Goal: Navigation & Orientation: Find specific page/section

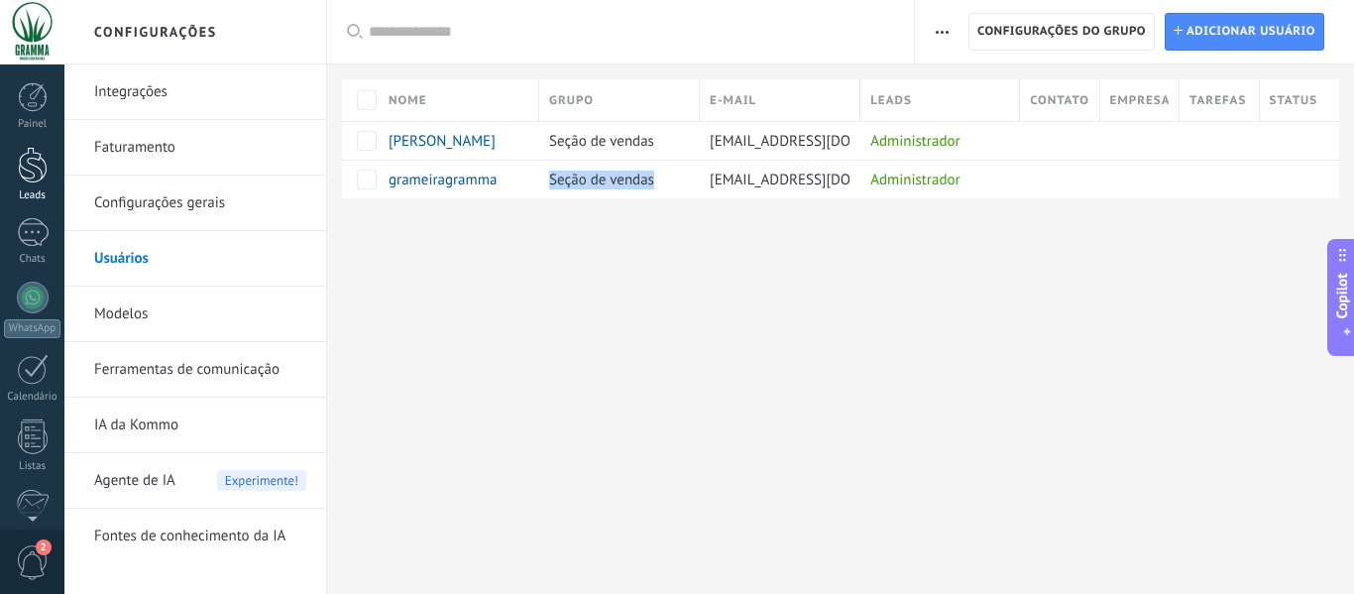
scroll to position [231, 0]
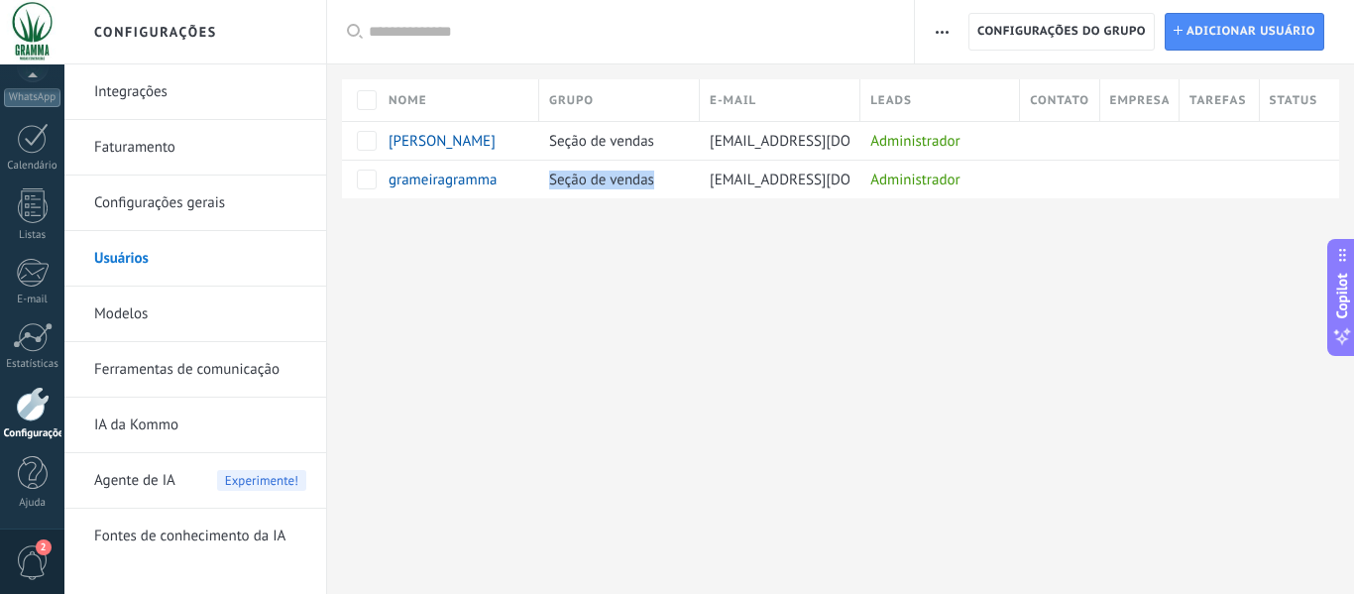
click at [40, 108] on div "Painel Leads Chats WhatsApp Clientes" at bounding box center [32, 190] width 64 height 678
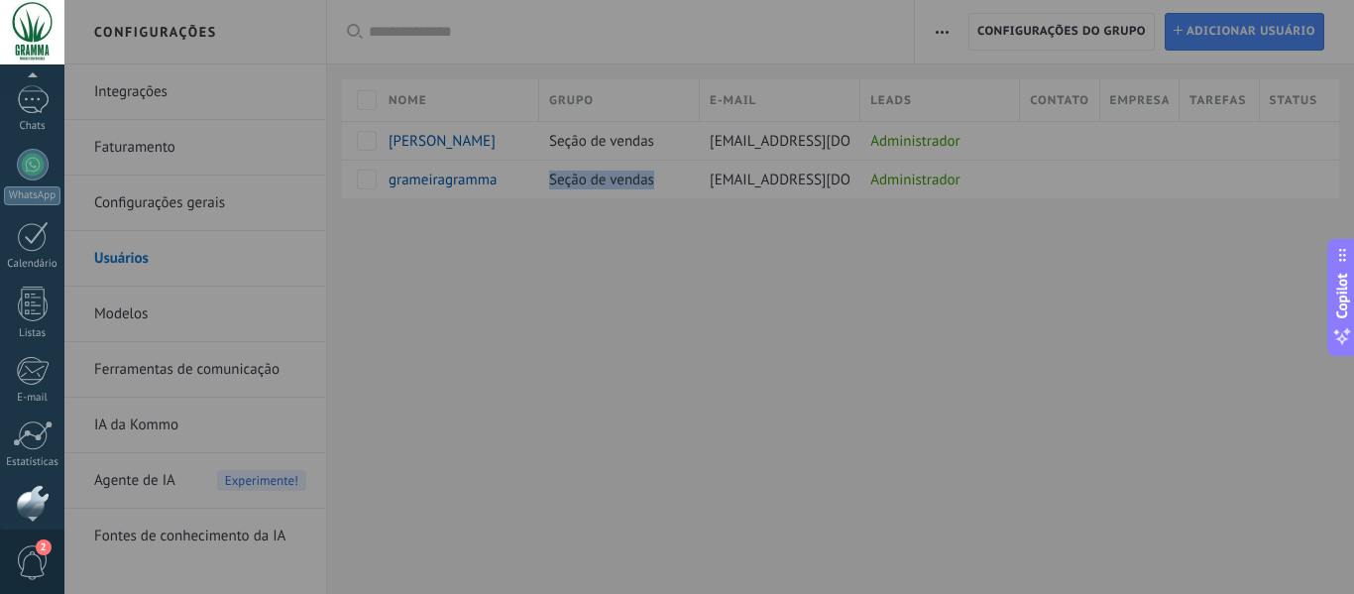
scroll to position [0, 0]
click at [33, 226] on div at bounding box center [33, 232] width 32 height 29
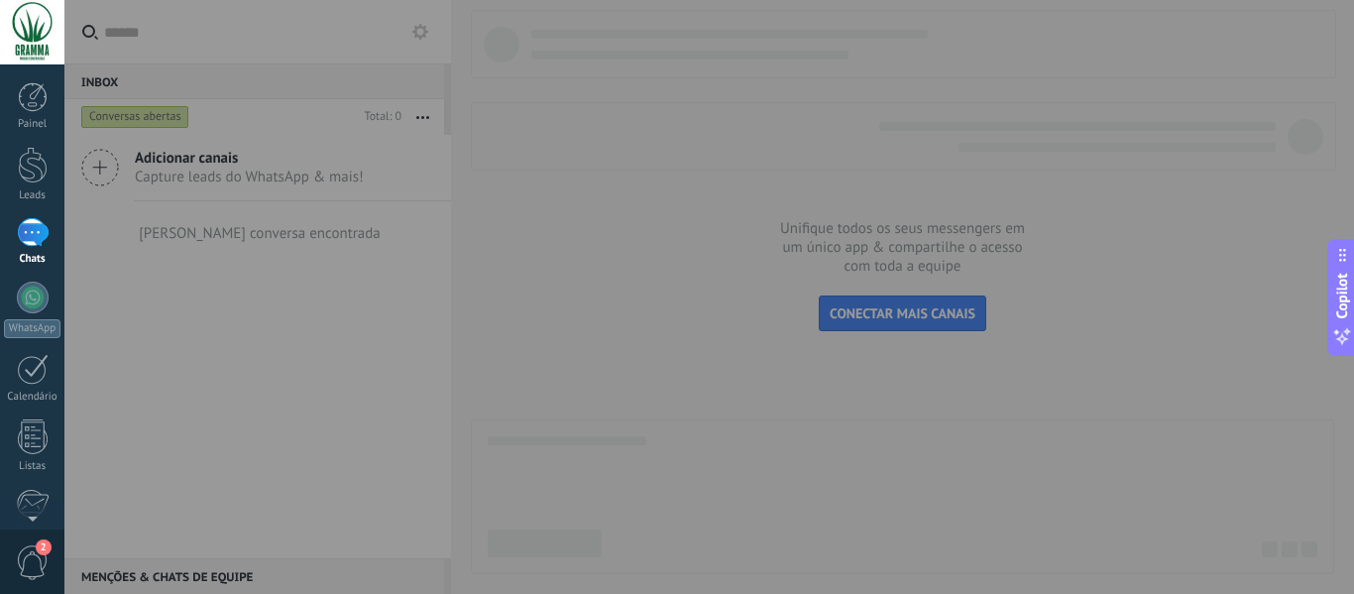
click at [669, 363] on div at bounding box center [741, 297] width 1354 height 594
click at [937, 201] on div at bounding box center [741, 297] width 1354 height 594
click at [34, 301] on div at bounding box center [33, 297] width 32 height 32
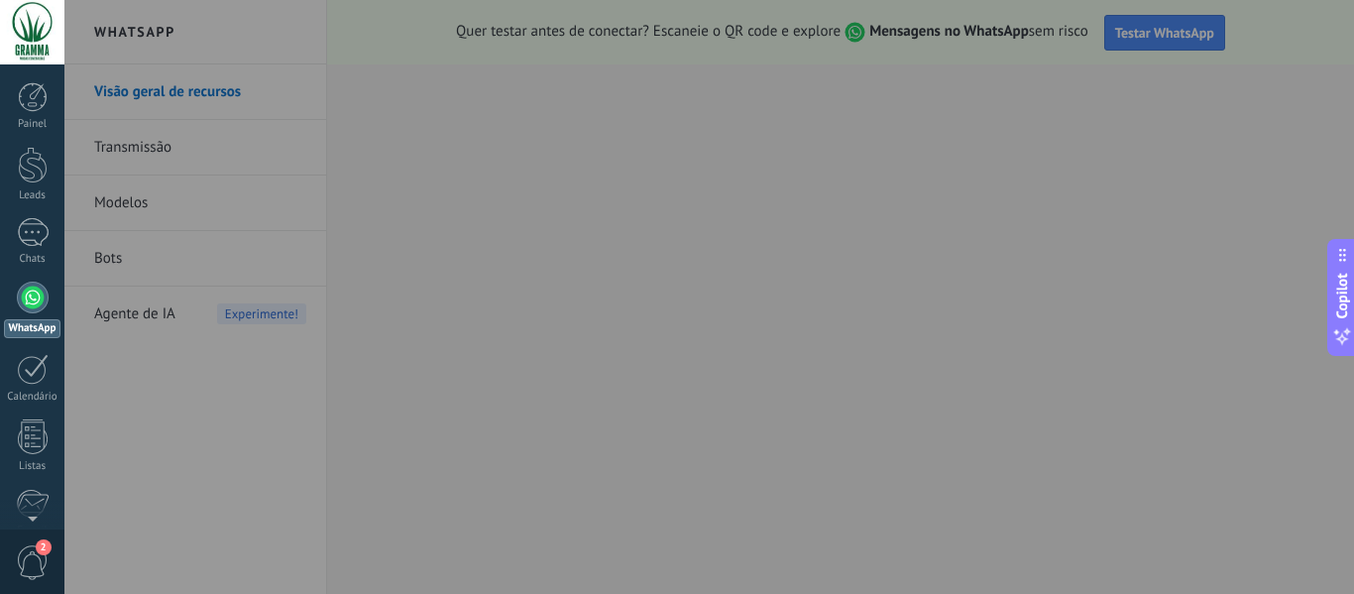
click at [469, 428] on div at bounding box center [741, 297] width 1354 height 594
click at [498, 457] on div at bounding box center [741, 297] width 1354 height 594
click at [1101, 16] on div at bounding box center [741, 297] width 1354 height 594
click at [1179, 21] on div at bounding box center [741, 297] width 1354 height 594
click at [728, 429] on div at bounding box center [741, 297] width 1354 height 594
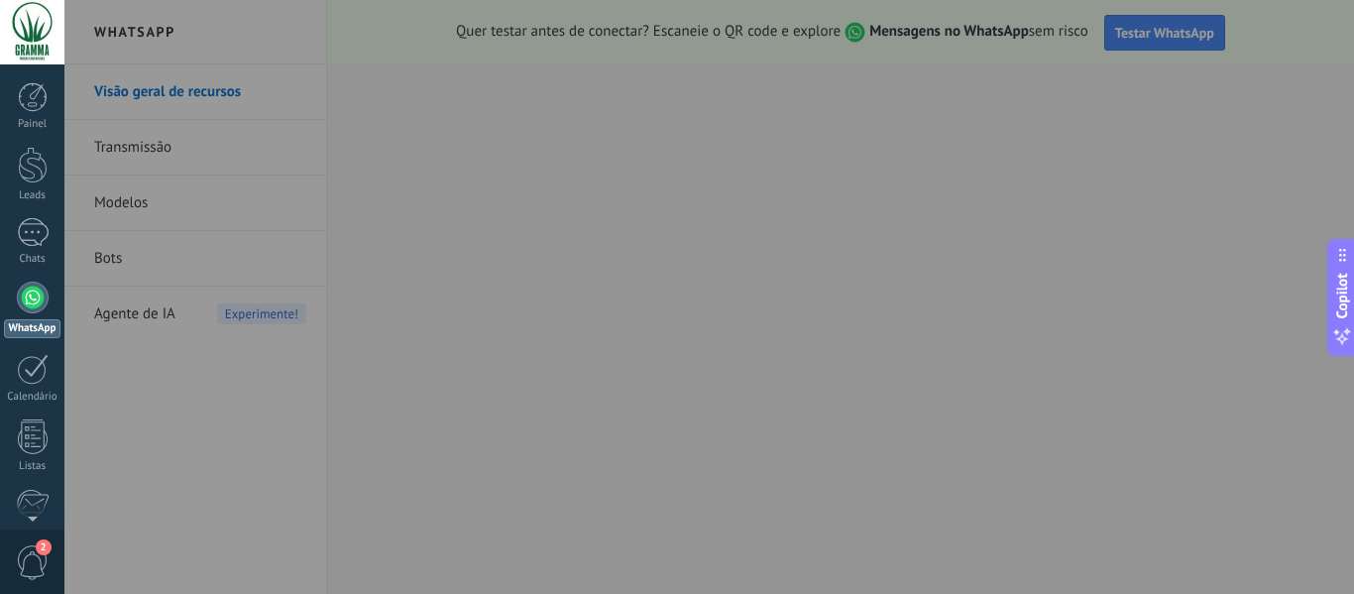
click at [734, 508] on div at bounding box center [741, 297] width 1354 height 594
click at [990, 34] on div at bounding box center [741, 297] width 1354 height 594
click at [1162, 30] on div at bounding box center [741, 297] width 1354 height 594
click at [748, 235] on div at bounding box center [741, 297] width 1354 height 594
click at [596, 499] on div at bounding box center [741, 297] width 1354 height 594
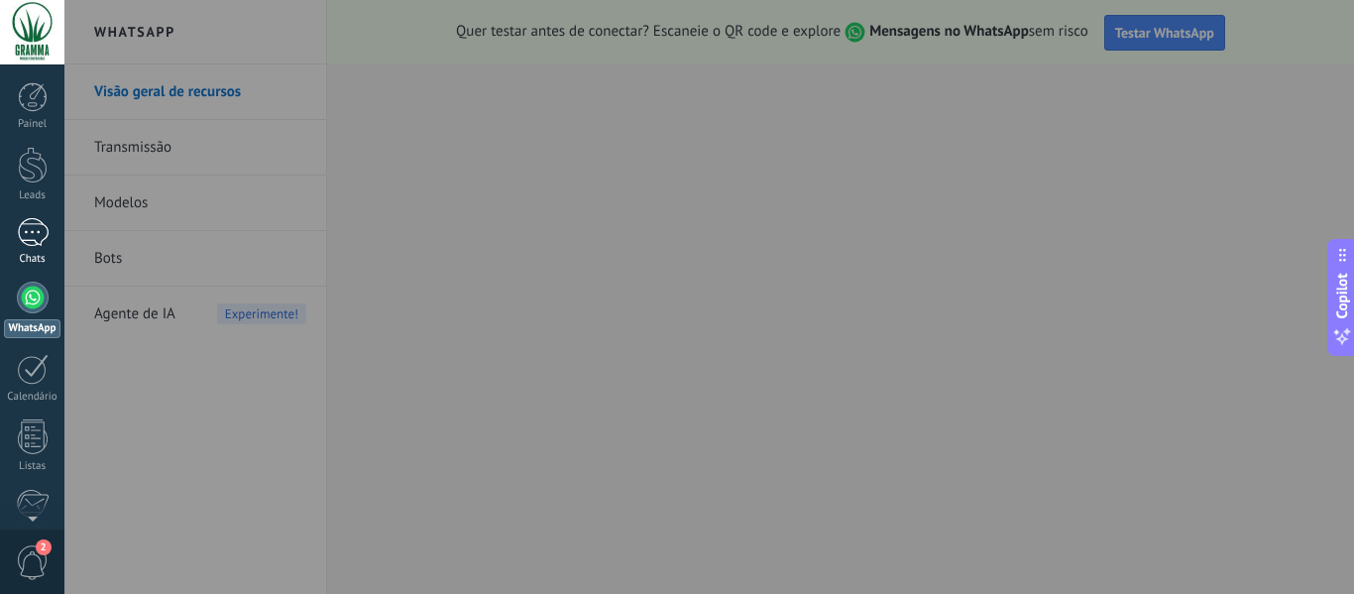
click at [43, 255] on div "Chats" at bounding box center [32, 259] width 57 height 13
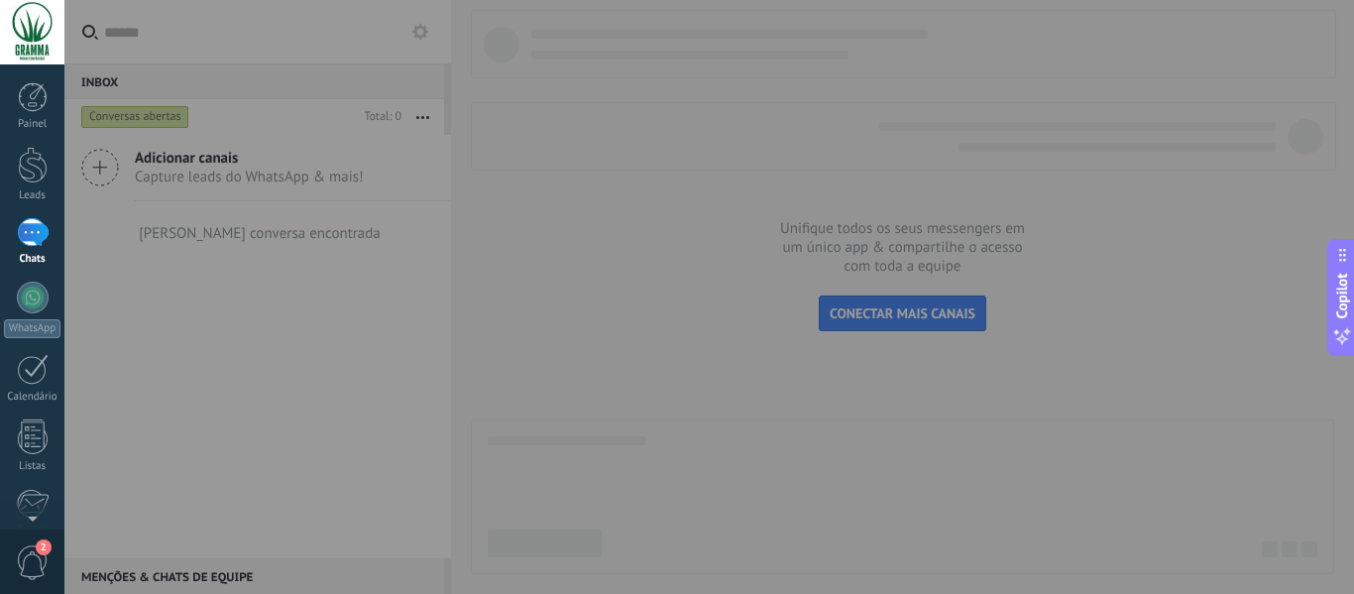
click at [30, 24] on div at bounding box center [32, 32] width 64 height 64
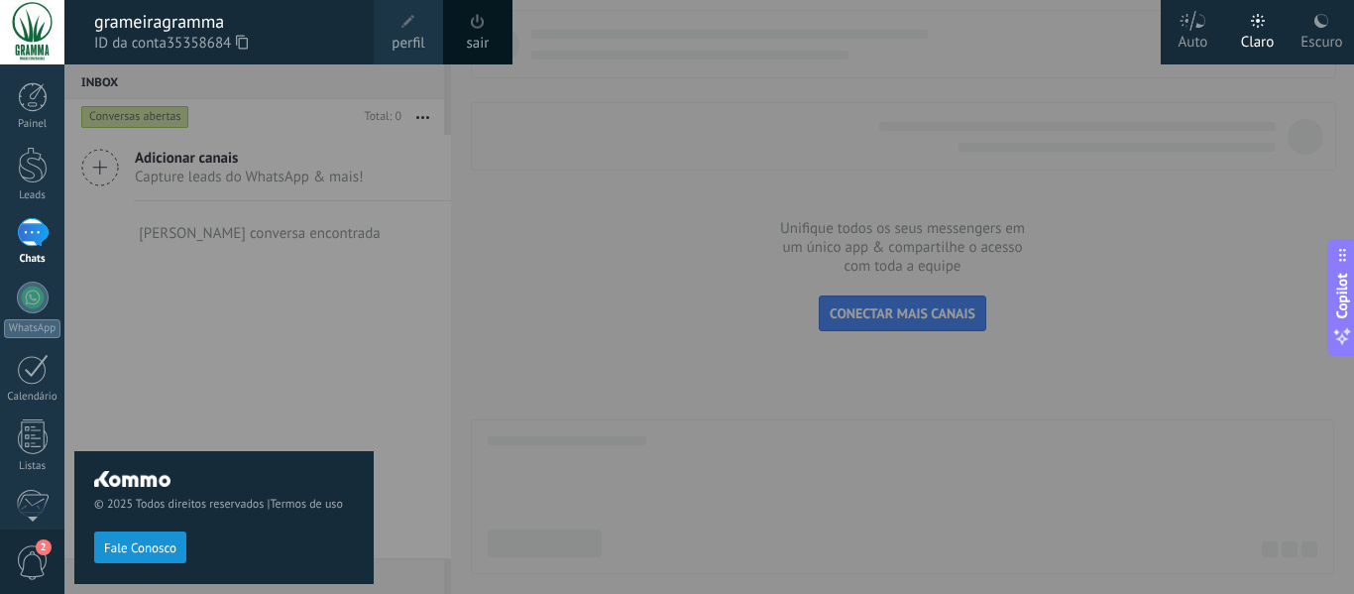
click at [935, 322] on div at bounding box center [741, 297] width 1354 height 594
drag, startPoint x: 948, startPoint y: 267, endPoint x: 894, endPoint y: 284, distance: 57.4
click at [947, 267] on div at bounding box center [741, 297] width 1354 height 594
click at [35, 102] on div at bounding box center [33, 97] width 30 height 30
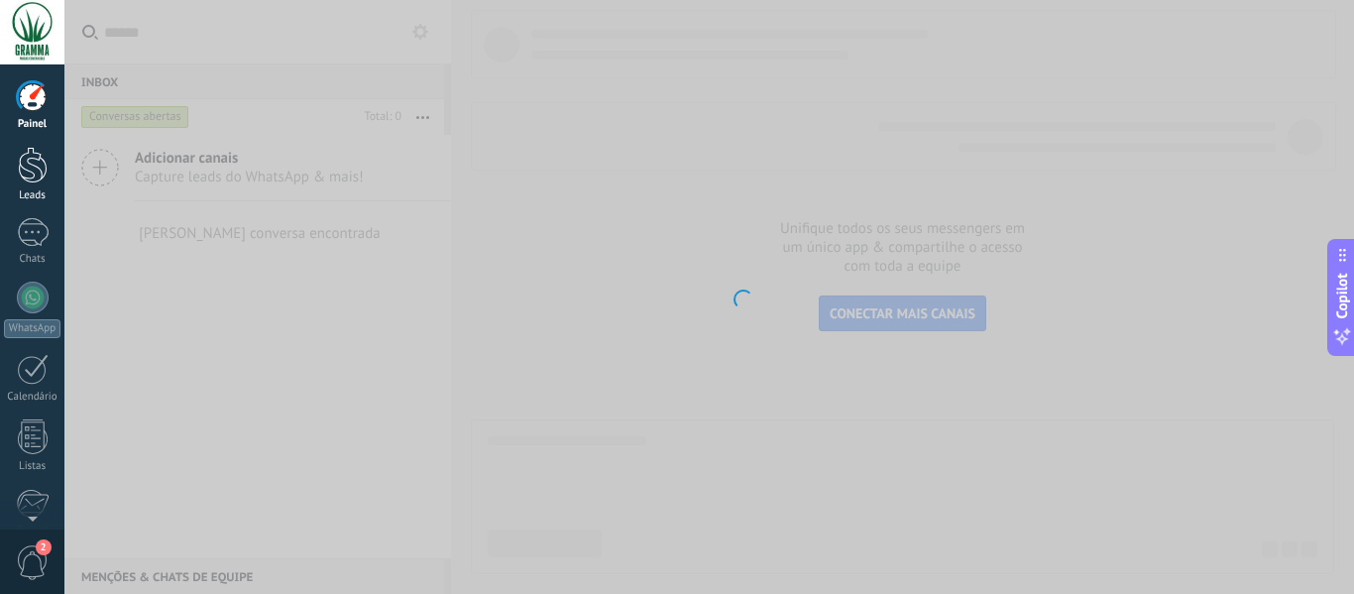
click at [30, 164] on div at bounding box center [33, 165] width 30 height 37
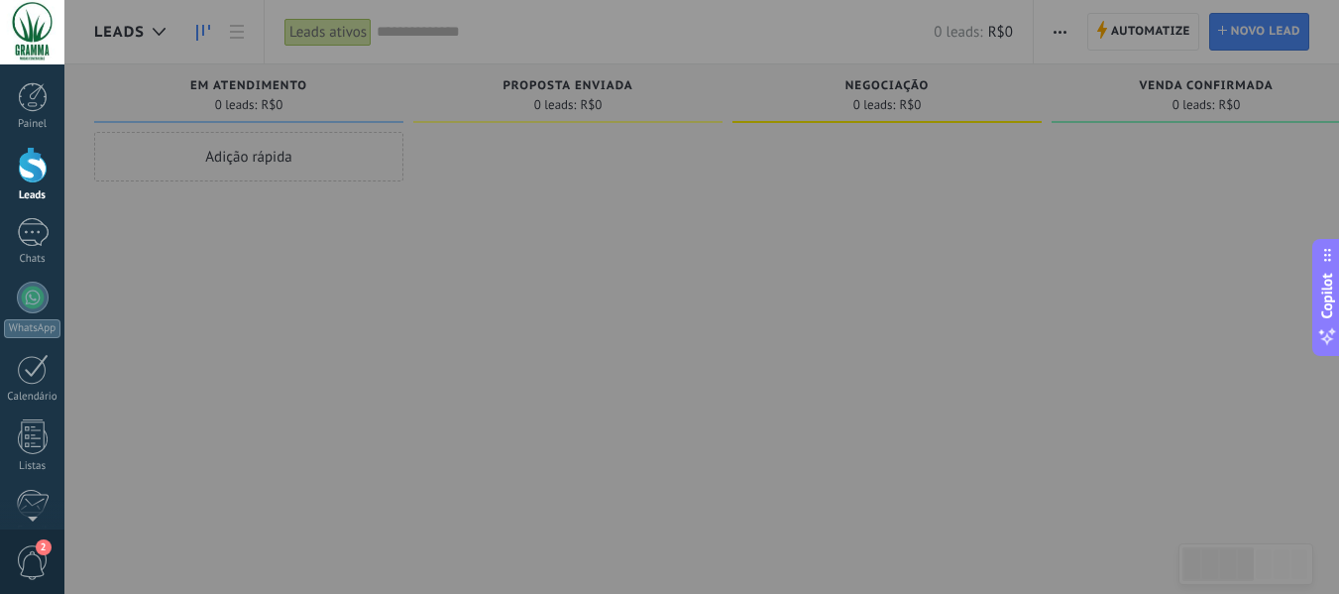
drag, startPoint x: 547, startPoint y: 326, endPoint x: 406, endPoint y: 306, distance: 142.1
click at [417, 311] on div at bounding box center [733, 297] width 1339 height 594
